Goal: Check status: Check status

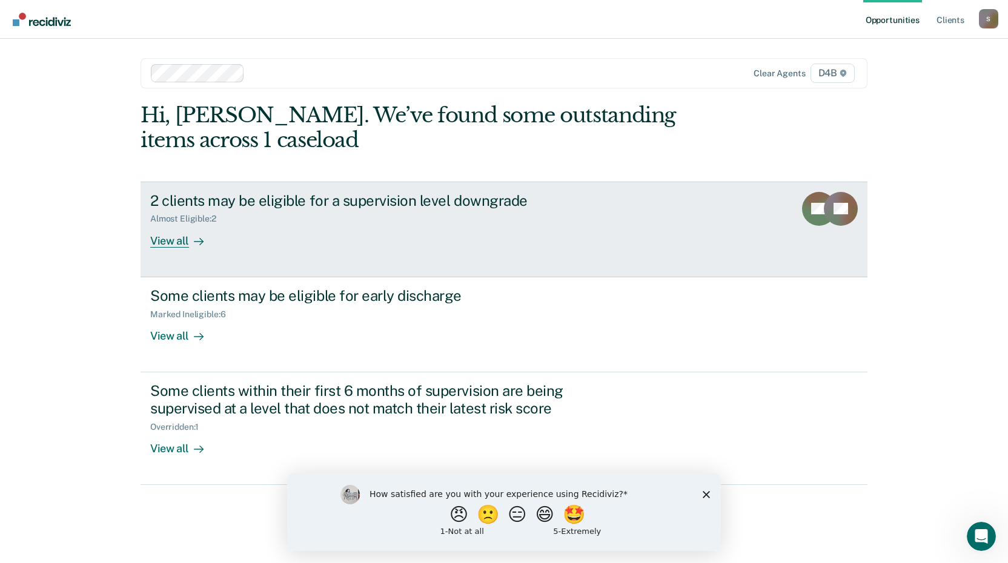
click at [169, 232] on div "View all" at bounding box center [184, 236] width 68 height 24
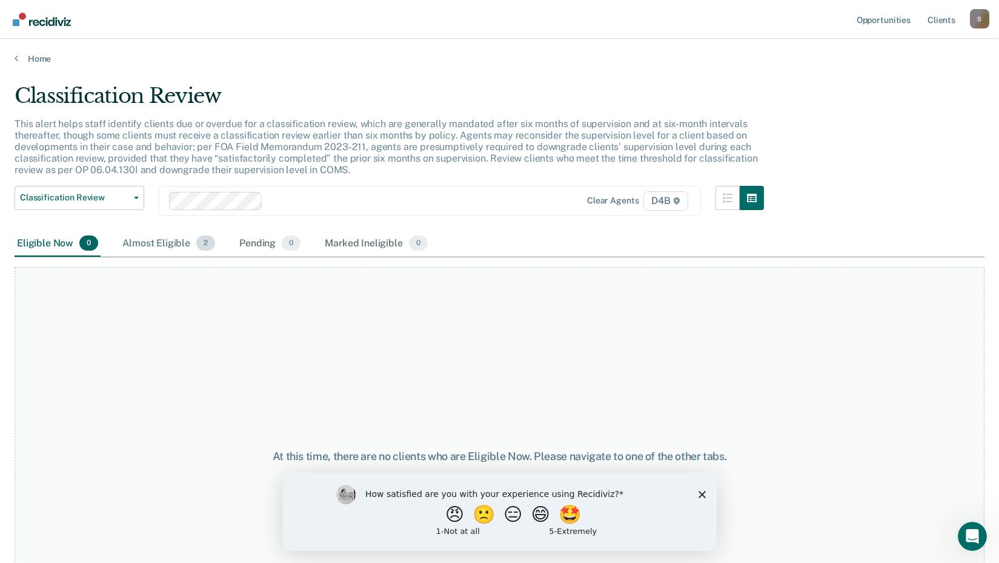
click at [160, 242] on div "Almost Eligible 2" at bounding box center [169, 244] width 98 height 27
